Goal: Task Accomplishment & Management: Manage account settings

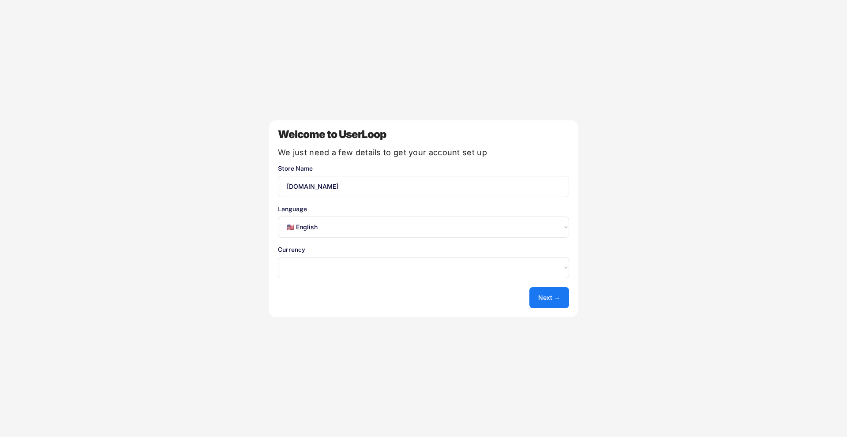
select select ""en""
select select ""1348695171700984260__LOOKUP__1635527639547x175194367885836100""
click at [535, 297] on button "Next →" at bounding box center [550, 297] width 40 height 21
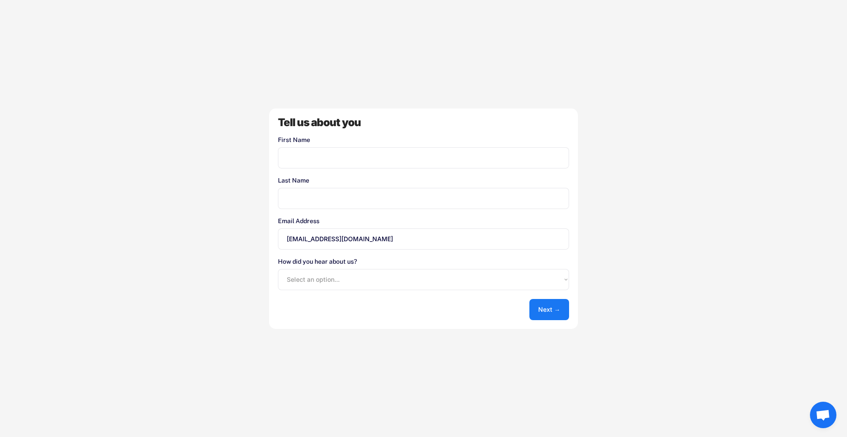
click at [336, 165] on input "input" at bounding box center [423, 157] width 291 height 21
drag, startPoint x: 336, startPoint y: 165, endPoint x: 203, endPoint y: 166, distance: 133.3
click at [203, 166] on div "Welcome to UserLoop We just need a few details to get your account set up Store…" at bounding box center [423, 218] width 847 height 437
click at [333, 157] on input "input" at bounding box center [423, 157] width 291 height 21
click at [329, 201] on input "input" at bounding box center [423, 198] width 291 height 21
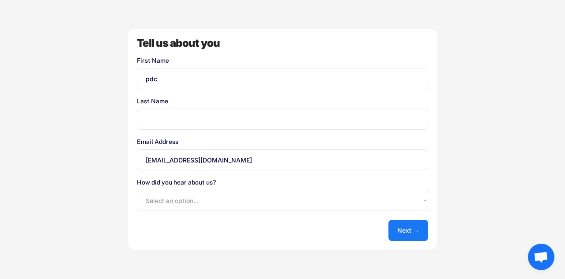
click at [147, 80] on input "input" at bounding box center [282, 78] width 291 height 21
type input "PDC"
click at [178, 126] on input "input" at bounding box center [282, 119] width 291 height 21
type input "Team"
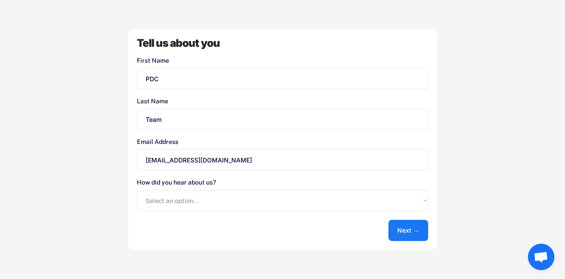
click at [386, 200] on select "Select an option... Shopify App Store Google UserLoop Blog Referred by a friend…" at bounding box center [282, 200] width 291 height 21
click at [482, 155] on div "Welcome to UserLoop We just need a few details to get your account set up Store…" at bounding box center [282, 139] width 565 height 279
click at [415, 230] on button "Next →" at bounding box center [408, 230] width 40 height 21
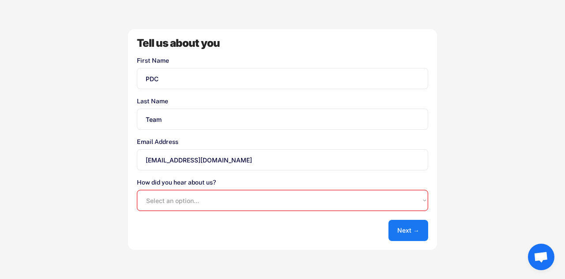
click at [295, 211] on select "Select an option... Shopify App Store Google UserLoop Blog Referred by a friend…" at bounding box center [282, 200] width 291 height 21
click at [211, 204] on select "Select an option... Shopify App Store Google UserLoop Blog Referred by a friend…" at bounding box center [282, 200] width 291 height 21
select select ""other""
click at [137, 190] on select "Select an option... Shopify App Store Google UserLoop Blog Referred by a friend…" at bounding box center [282, 200] width 291 height 21
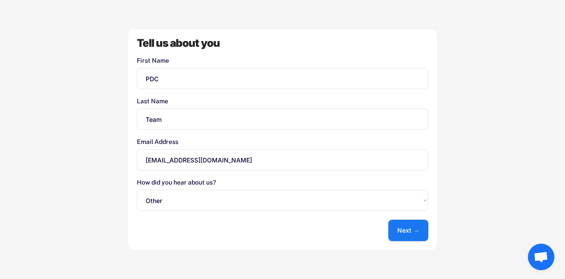
click at [418, 234] on button "Next →" at bounding box center [408, 230] width 40 height 21
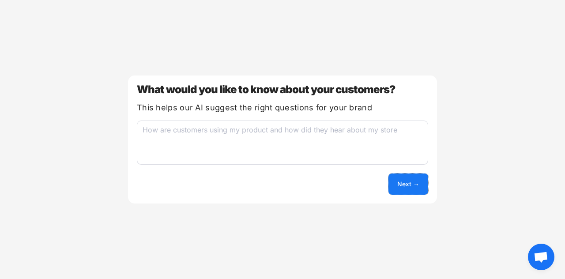
click at [414, 187] on button "Next →" at bounding box center [408, 183] width 40 height 21
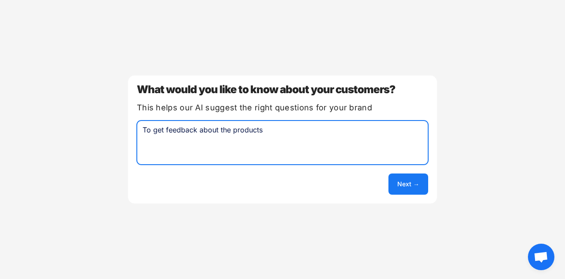
type textarea "To get feedback about the products"
click at [415, 186] on button "Next →" at bounding box center [408, 183] width 40 height 21
select select ""unlimited""
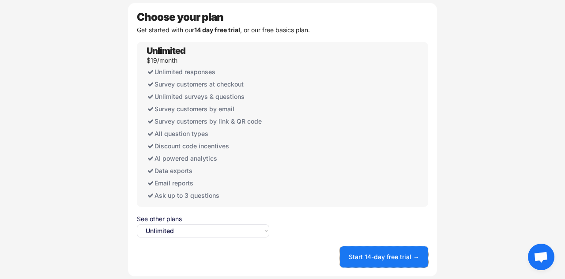
click at [368, 255] on button "Start 14-day free trial →" at bounding box center [384, 256] width 88 height 21
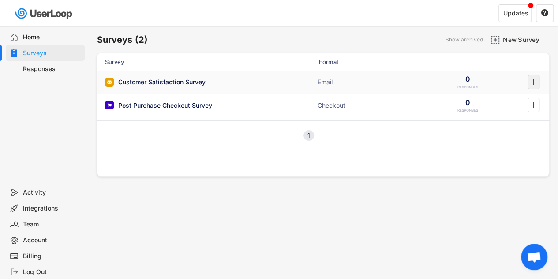
click at [534, 82] on text "" at bounding box center [534, 81] width 2 height 9
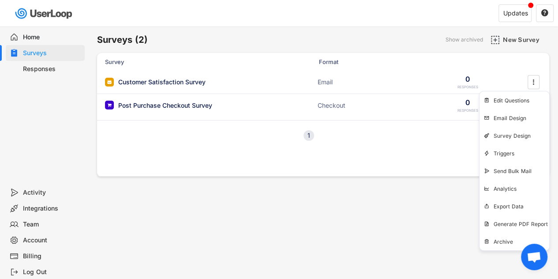
click at [339, 231] on div "Surveys (2) Show archived New Survey Survey Format Customer Satisfaction Survey…" at bounding box center [323, 238] width 470 height 425
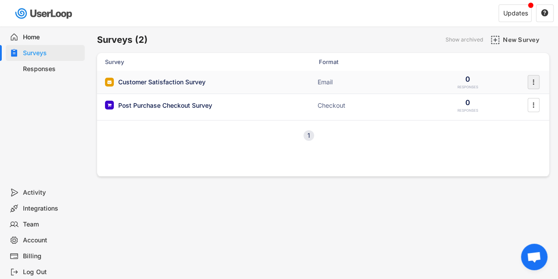
click at [537, 82] on icon "" at bounding box center [533, 81] width 9 height 13
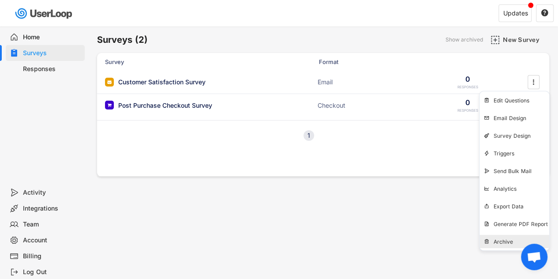
click at [501, 238] on div "Archive" at bounding box center [522, 241] width 56 height 7
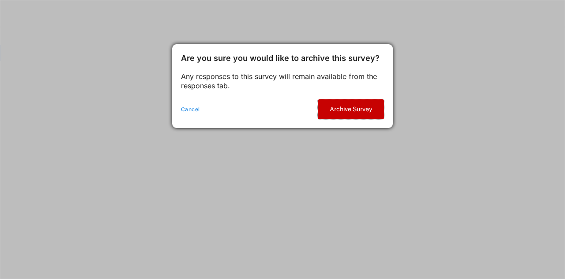
click at [346, 106] on button "Archive Survey" at bounding box center [351, 109] width 66 height 20
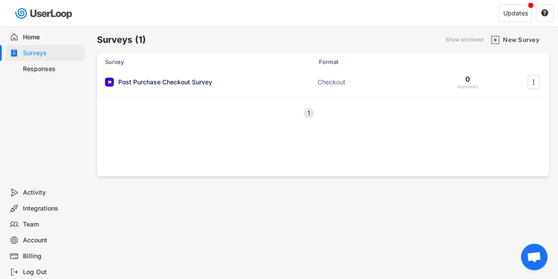
click at [29, 38] on div "Home" at bounding box center [52, 37] width 58 height 8
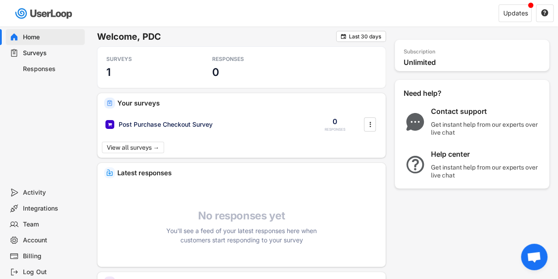
click at [55, 239] on div "Account" at bounding box center [52, 240] width 58 height 8
select select ""en""
select select ""1_week""
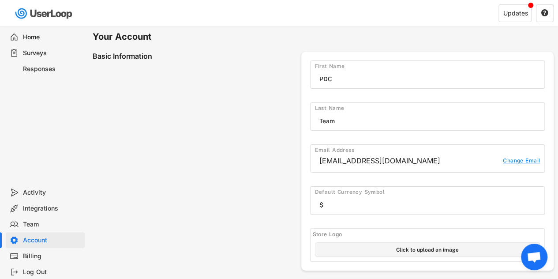
click at [33, 221] on div "Team" at bounding box center [52, 224] width 58 height 8
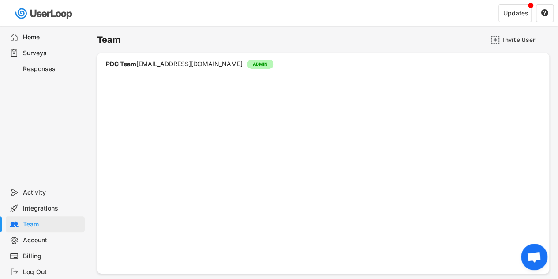
click at [165, 65] on div "PDC Team [EMAIL_ADDRESS][DOMAIN_NAME]" at bounding box center [174, 64] width 137 height 6
click at [196, 61] on div "PDC Team [EMAIL_ADDRESS][DOMAIN_NAME]" at bounding box center [174, 64] width 137 height 6
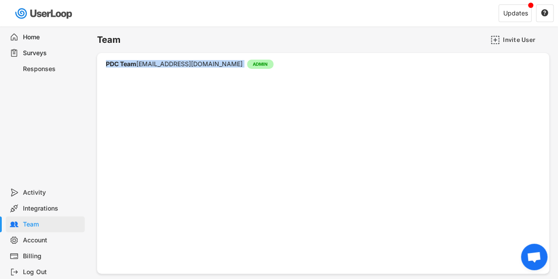
click at [196, 61] on div "PDC Team [EMAIL_ADDRESS][DOMAIN_NAME]" at bounding box center [174, 64] width 137 height 6
click at [275, 113] on div "PDC Team [EMAIL_ADDRESS][DOMAIN_NAME] ADMIN " at bounding box center [323, 163] width 452 height 221
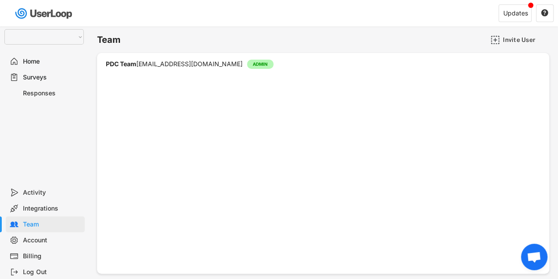
select select ""1348695171700984260__LOOKUP__1755087592031x530942177488485950""
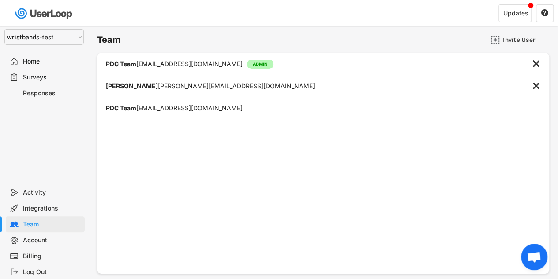
click at [65, 38] on select "Selet a store... [DOMAIN_NAME] wristbands-test" at bounding box center [43, 36] width 79 height 15
click at [26, 128] on div "Selet a store... [DOMAIN_NAME] wristbands-test Home Surveys Responses" at bounding box center [44, 102] width 88 height 164
click at [60, 43] on select "Selet a store... [DOMAIN_NAME] wristbands-test" at bounding box center [43, 36] width 79 height 15
click at [60, 129] on div "Selet a store... [DOMAIN_NAME] wristbands-test Home Surveys Responses" at bounding box center [44, 102] width 88 height 164
click at [34, 241] on div "Account" at bounding box center [52, 240] width 58 height 8
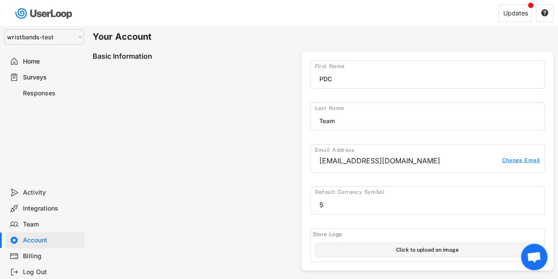
click at [519, 159] on div "Change Email" at bounding box center [521, 161] width 38 height 9
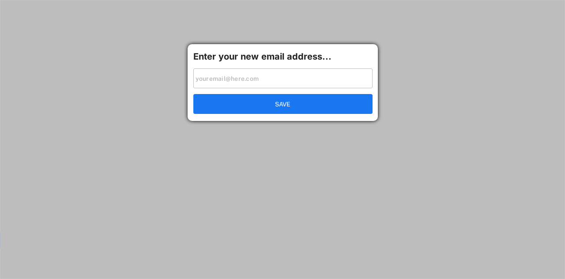
click at [231, 76] on input "input" at bounding box center [282, 78] width 179 height 20
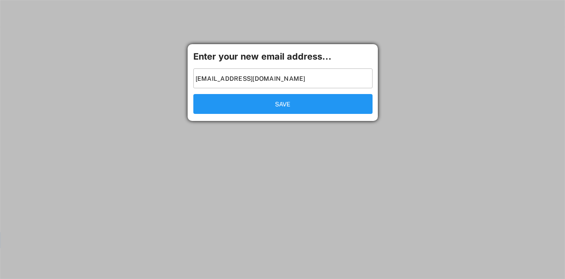
type input "[EMAIL_ADDRESS][DOMAIN_NAME]"
click at [245, 110] on button "SAVE" at bounding box center [282, 104] width 179 height 20
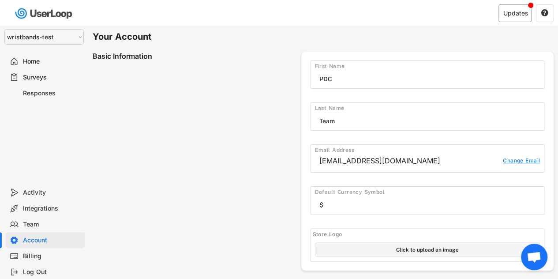
click at [522, 19] on div "Updates" at bounding box center [515, 13] width 33 height 18
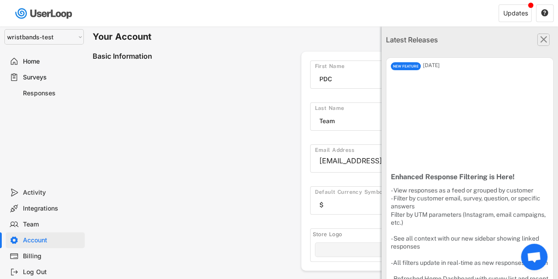
click at [541, 41] on text "" at bounding box center [544, 39] width 7 height 11
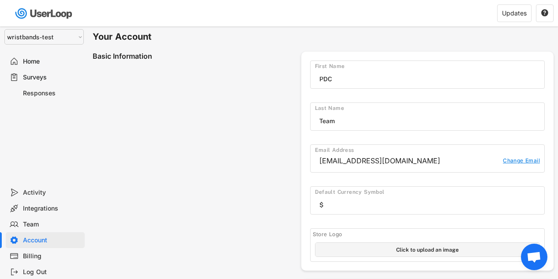
select select ""1_week""
select select ""en""
click at [29, 41] on select "Selet a store... [DOMAIN_NAME] wristbands-test" at bounding box center [43, 36] width 79 height 15
click at [48, 145] on div "Selet a store... [DOMAIN_NAME] wristbands-test Home Surveys Responses" at bounding box center [44, 102] width 88 height 164
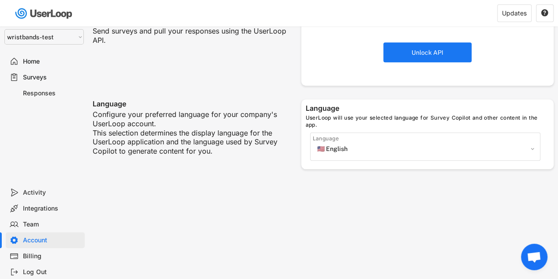
scroll to position [352, 0]
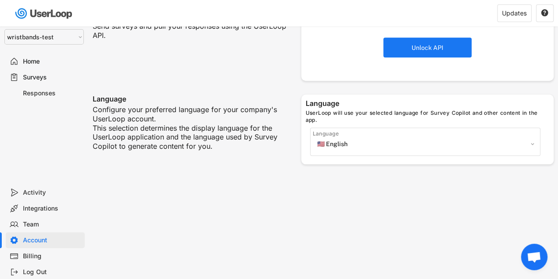
click at [34, 271] on div "Log Out" at bounding box center [52, 272] width 58 height 8
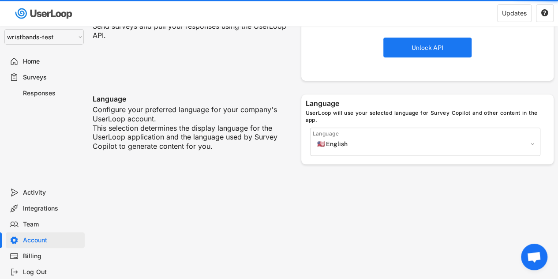
select select ""PLACEHOLDER_1427118222253""
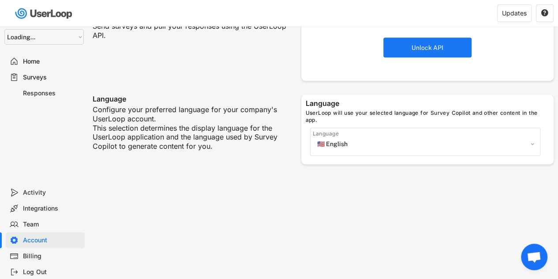
select select
